Goal: Task Accomplishment & Management: Use online tool/utility

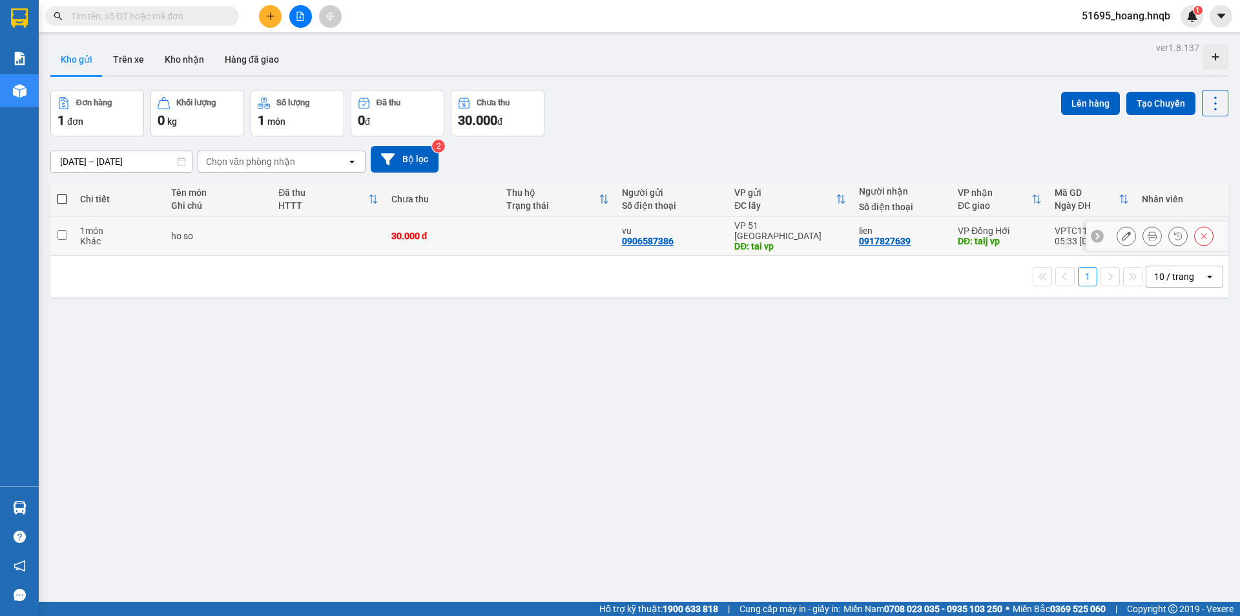
click at [1122, 231] on icon at bounding box center [1126, 235] width 9 height 9
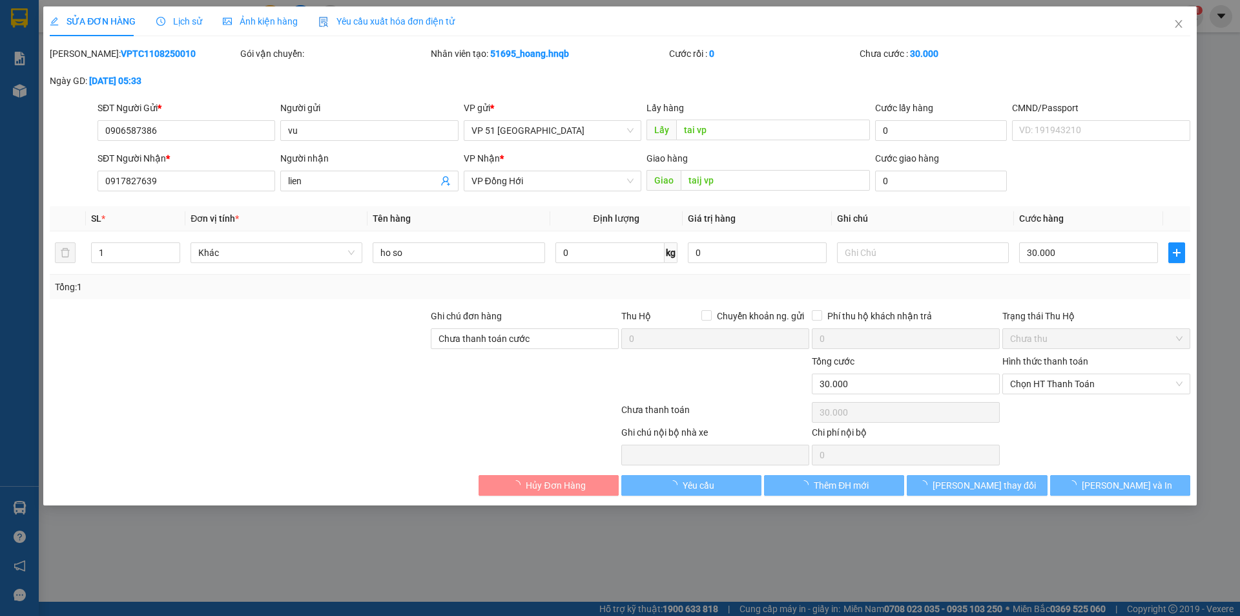
type input "0906587386"
type input "vu"
type input "tai vp"
type input "0917827639"
type input "lien"
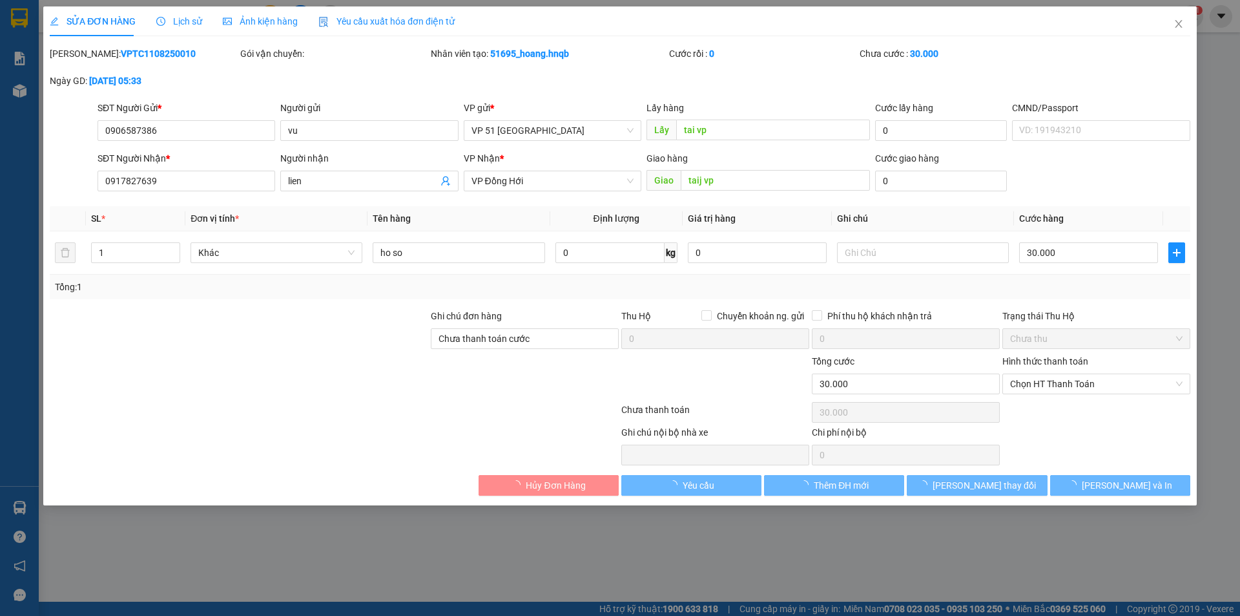
type input "taij vp"
type input "Chưa thanh toán cước"
type input "30.000"
click at [1084, 377] on span "Chọn HT Thanh Toán" at bounding box center [1096, 383] width 172 height 19
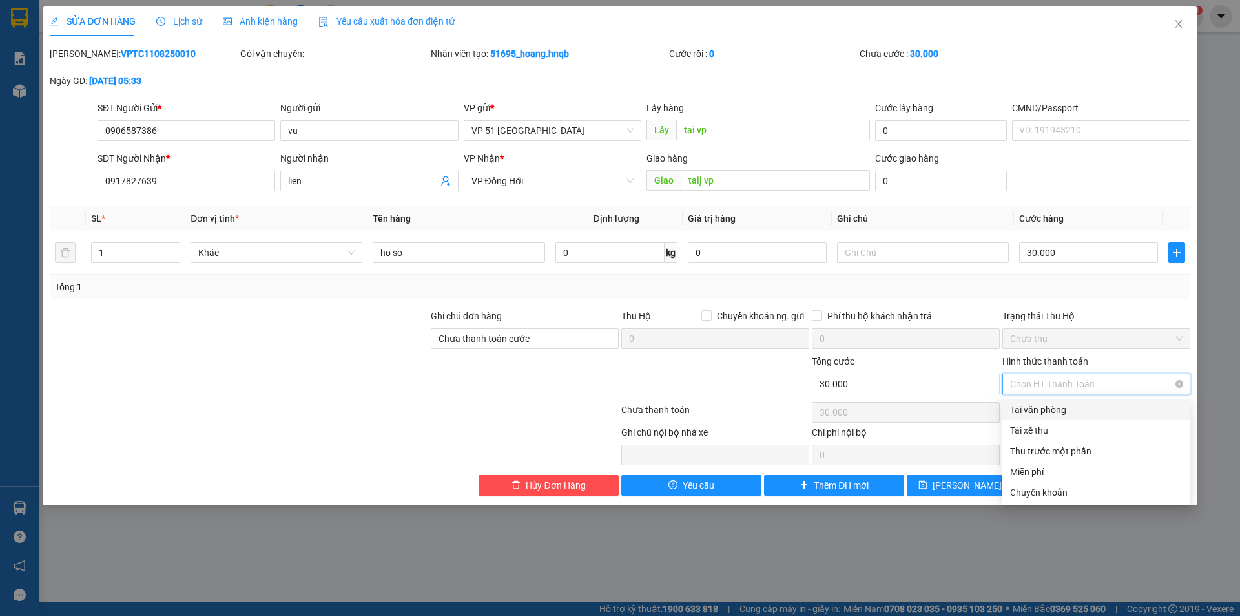
click at [1085, 382] on span "Chọn HT Thanh Toán" at bounding box center [1096, 383] width 172 height 19
click at [1072, 490] on div "Chuyển khoản" at bounding box center [1096, 492] width 172 height 14
type input "0"
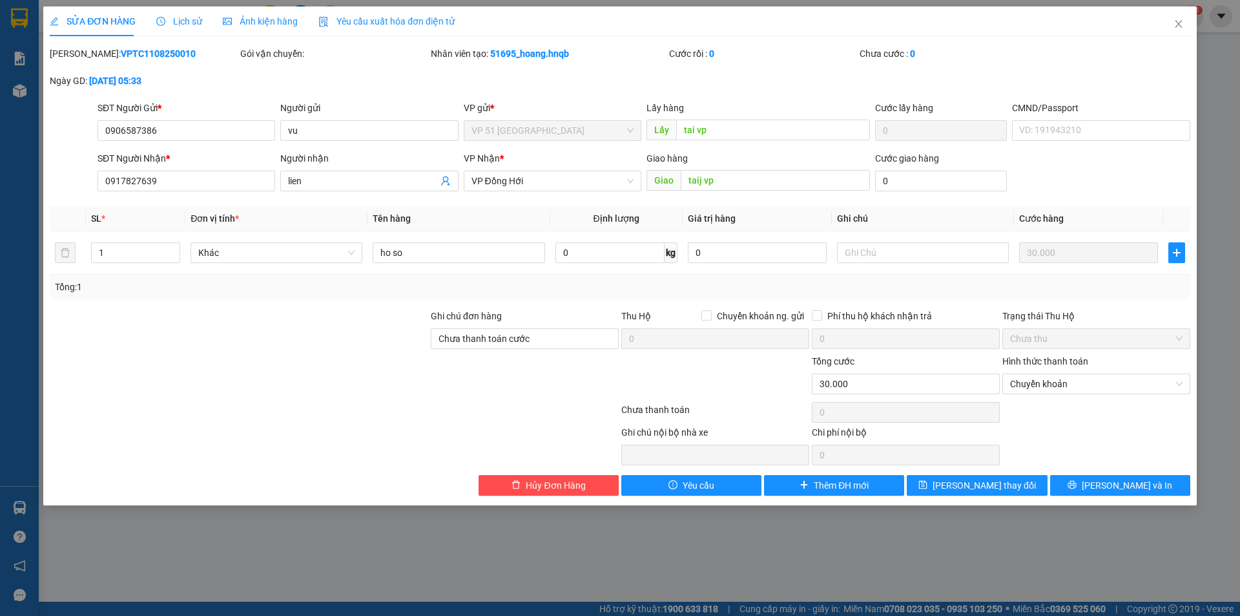
drag, startPoint x: 567, startPoint y: 320, endPoint x: 570, endPoint y: 337, distance: 17.1
click at [567, 320] on div "Ghi chú đơn hàng" at bounding box center [525, 318] width 188 height 19
click at [570, 337] on input "Chưa thanh toán cước" at bounding box center [525, 338] width 188 height 21
type input "C"
type input "da ck"
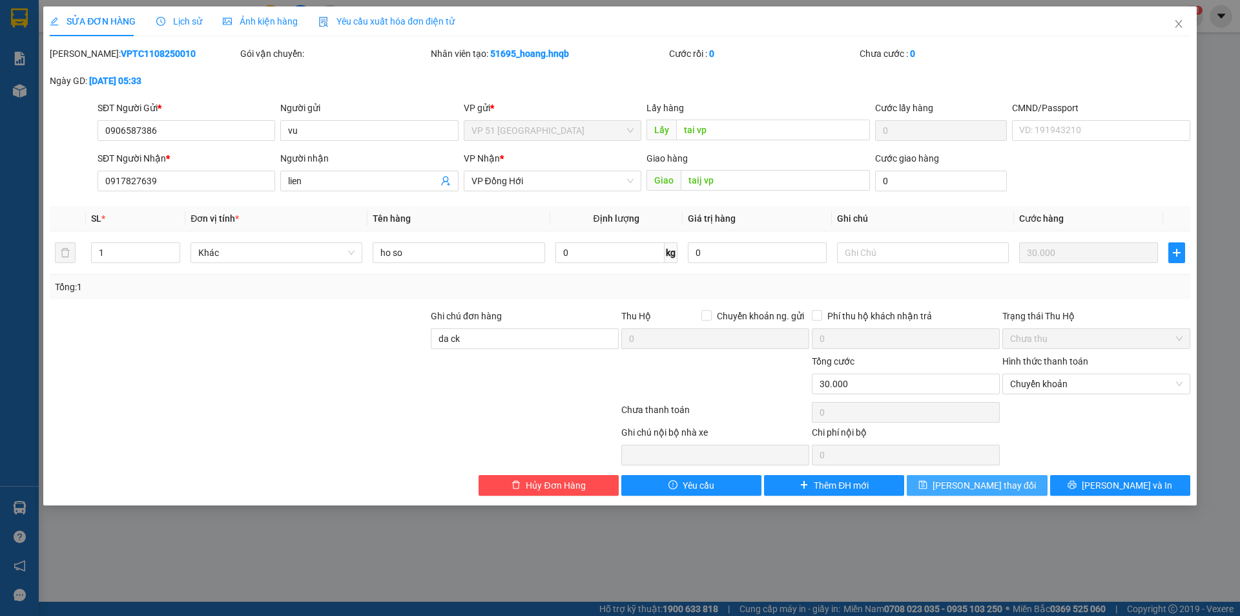
click at [1007, 494] on button "[PERSON_NAME] thay đổi" at bounding box center [977, 485] width 140 height 21
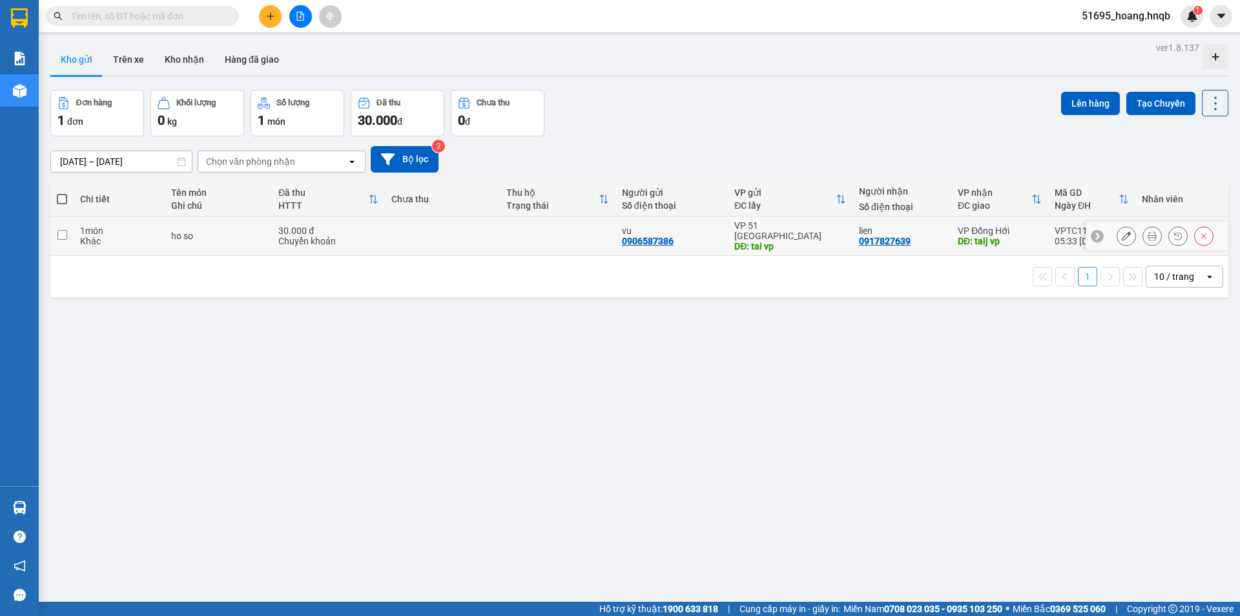
click at [66, 232] on input "checkbox" at bounding box center [62, 235] width 10 height 10
checkbox input "true"
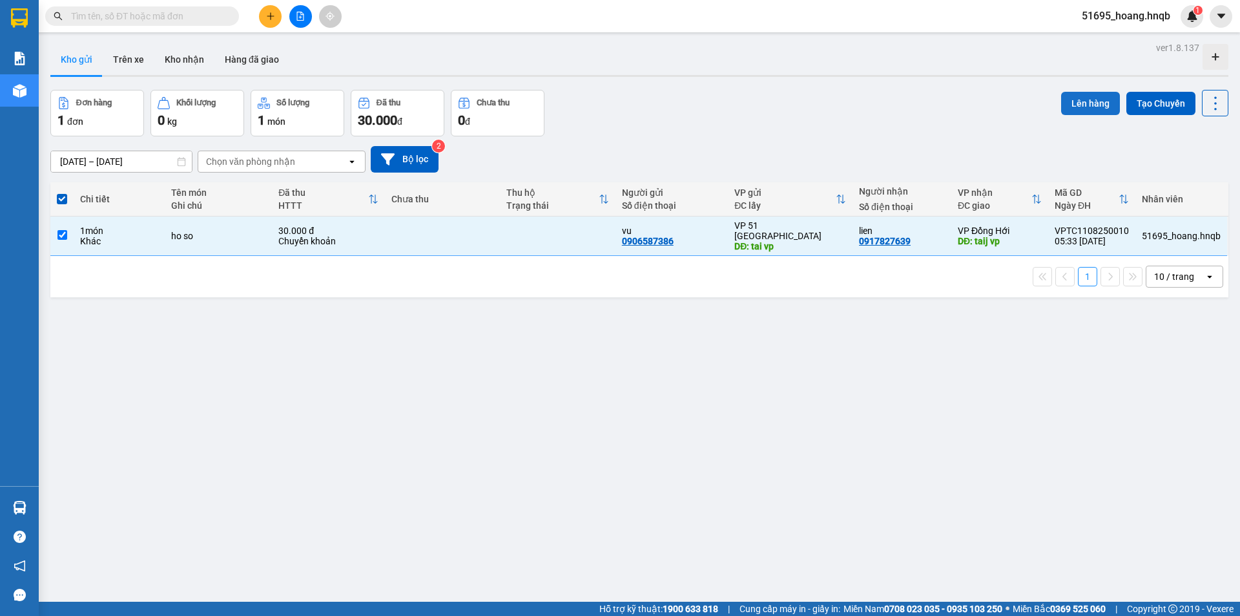
click at [1068, 98] on button "Lên hàng" at bounding box center [1090, 103] width 59 height 23
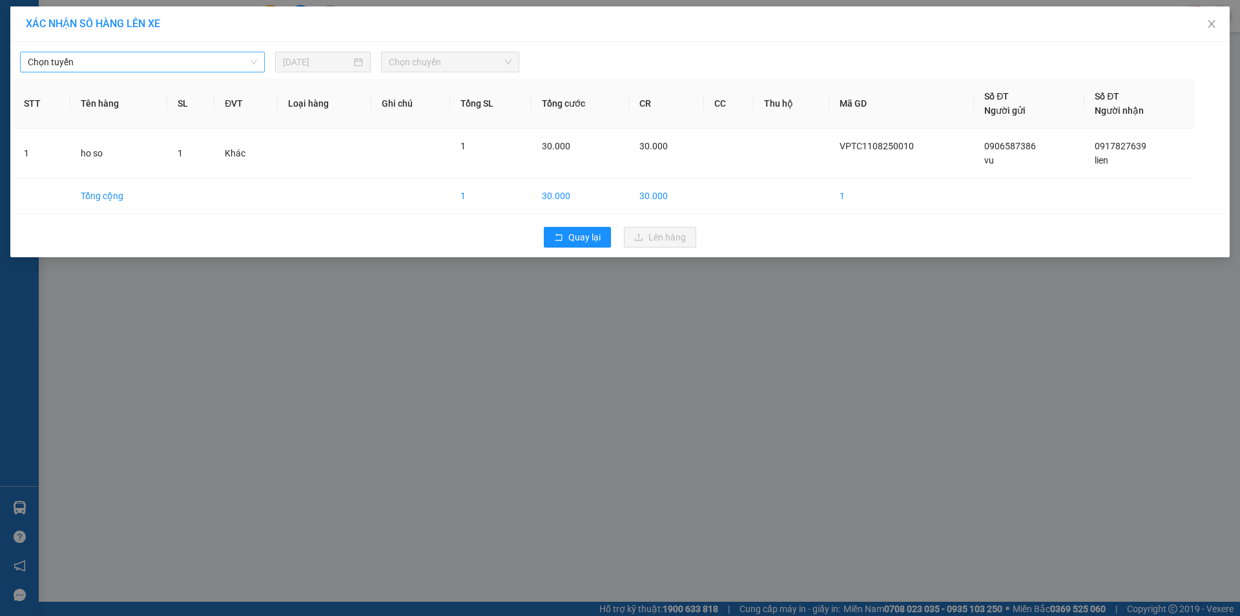
click at [209, 52] on div "Chọn tuyến" at bounding box center [142, 62] width 245 height 21
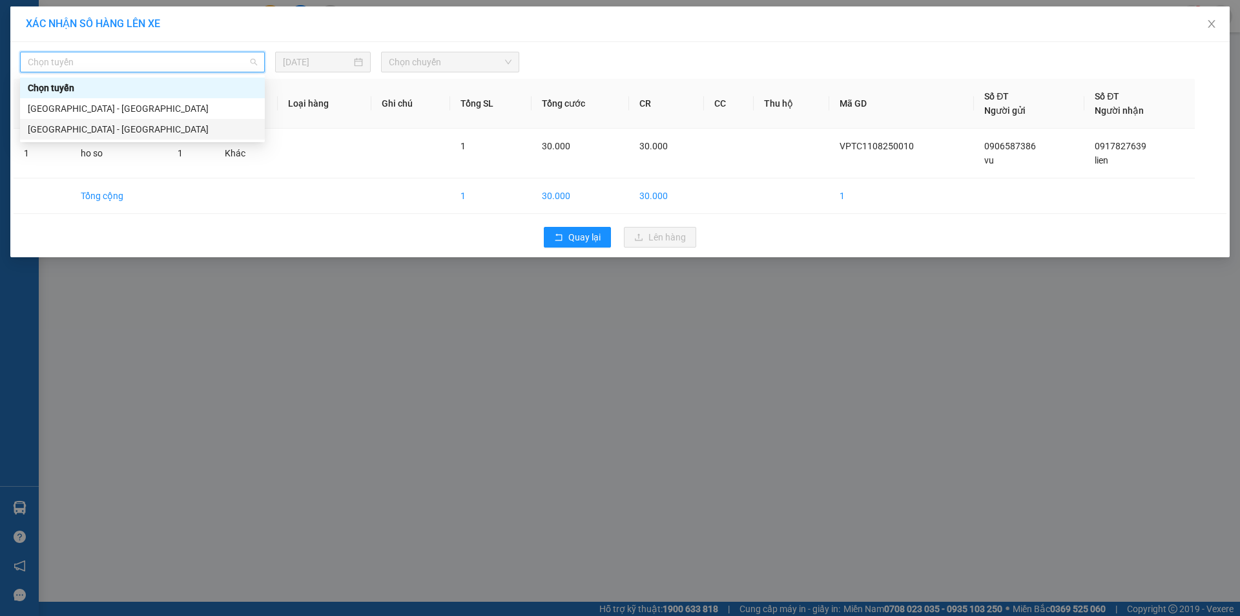
drag, startPoint x: 112, startPoint y: 128, endPoint x: 123, endPoint y: 122, distance: 12.4
click at [112, 129] on div "[GEOGRAPHIC_DATA] - [GEOGRAPHIC_DATA]" at bounding box center [142, 129] width 229 height 14
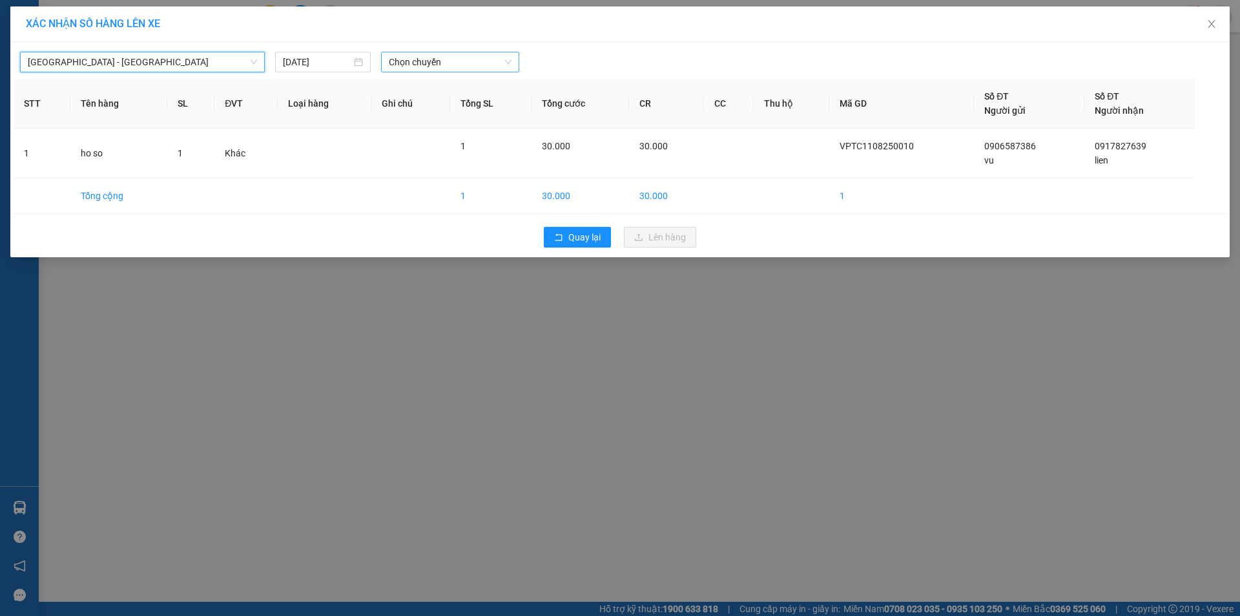
click at [424, 62] on span "Chọn chuyến" at bounding box center [450, 61] width 123 height 19
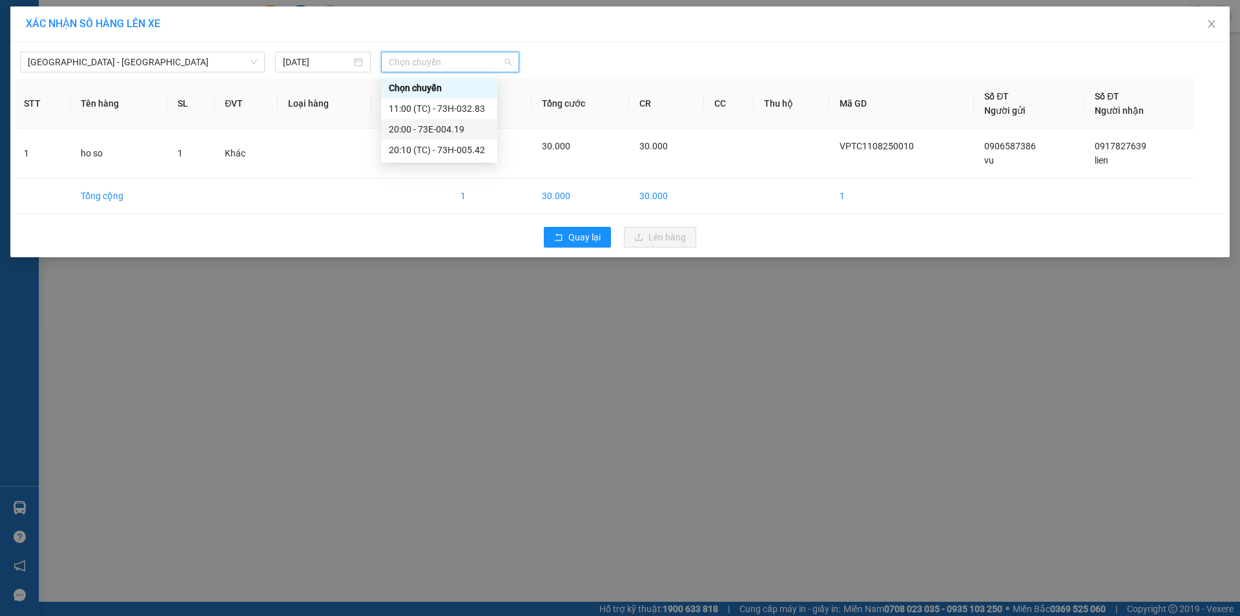
click at [430, 129] on div "20:00 - 73E-004.19" at bounding box center [439, 129] width 101 height 14
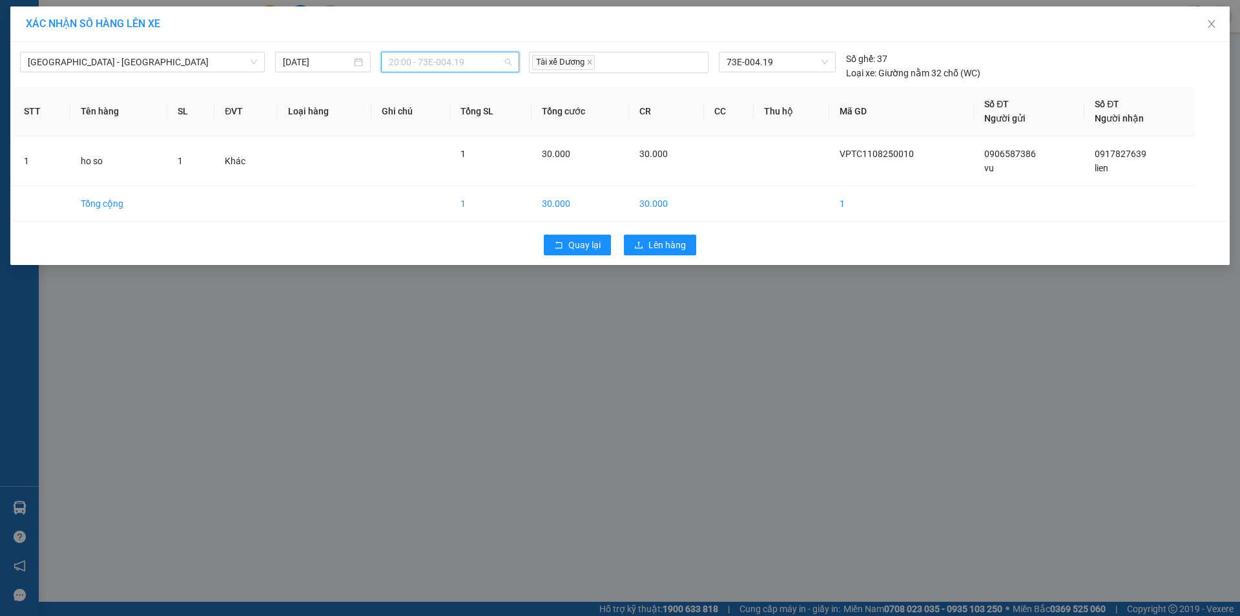
click at [495, 63] on span "20:00 - 73E-004.19" at bounding box center [450, 61] width 123 height 19
click at [466, 149] on div "20:10 (TC) - 73H-005.42" at bounding box center [439, 150] width 101 height 14
click at [485, 60] on span "20:10 (TC) - 73H-005.42" at bounding box center [450, 61] width 123 height 19
click at [654, 245] on span "Lên hàng" at bounding box center [667, 245] width 37 height 14
